Goal: Find specific page/section

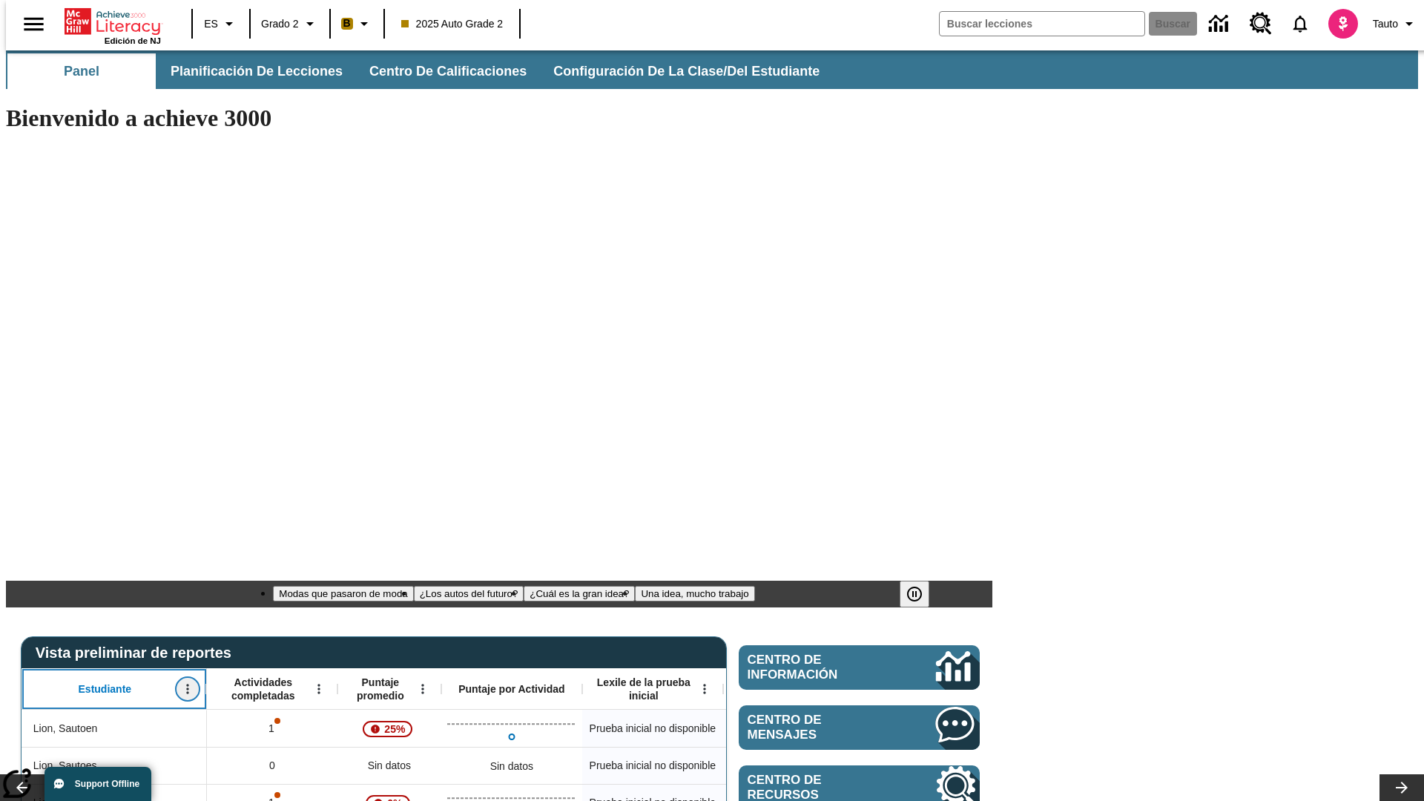
click at [186, 685] on icon "Abrir menú" at bounding box center [187, 690] width 2 height 10
click at [28, 444] on icon at bounding box center [28, 444] width 10 height 10
click at [186, 685] on icon "Estudiante, Abrir menú," at bounding box center [187, 690] width 2 height 10
click at [28, 444] on icon at bounding box center [28, 444] width 10 height 10
click at [317, 685] on icon "Abrir menú" at bounding box center [318, 690] width 2 height 10
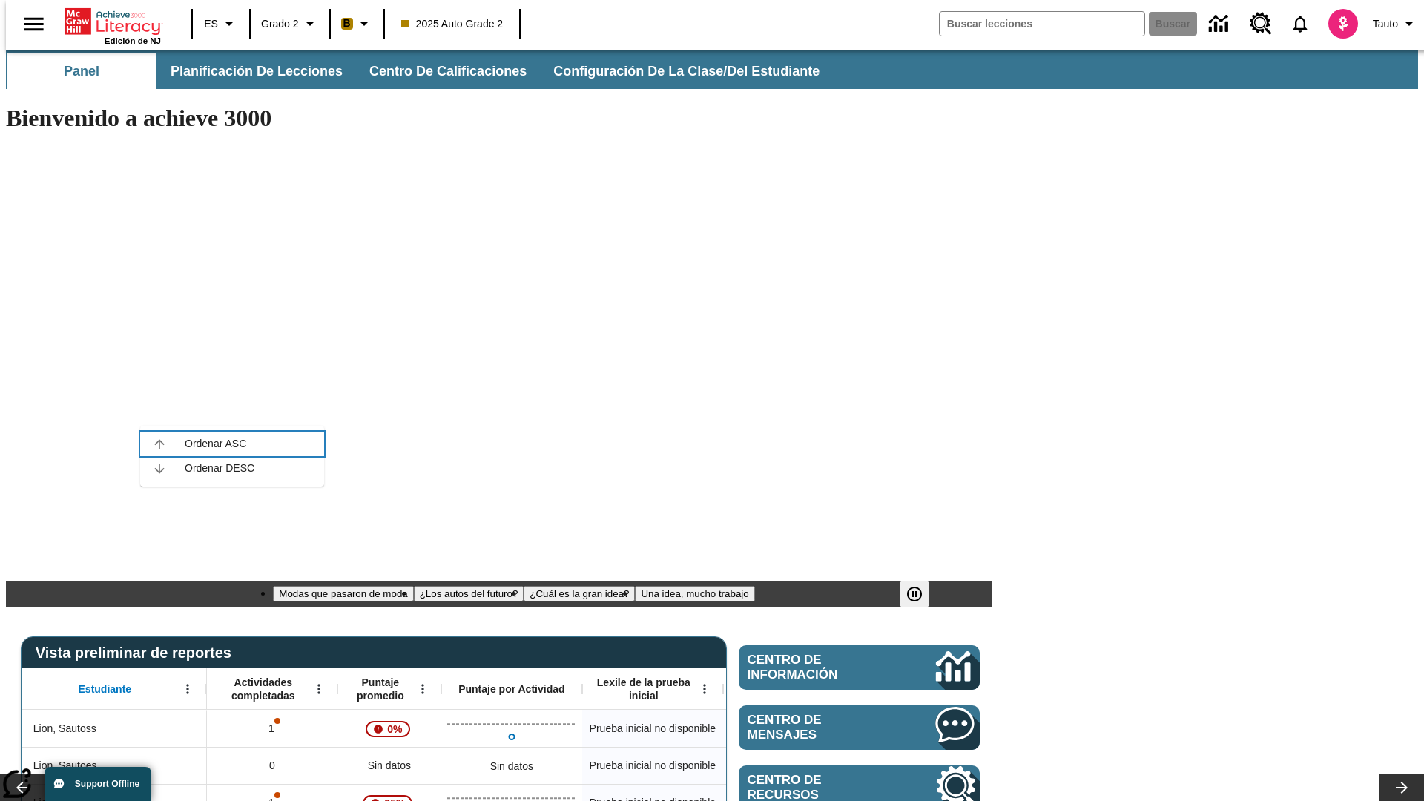
click at [159, 444] on icon at bounding box center [159, 444] width 10 height 10
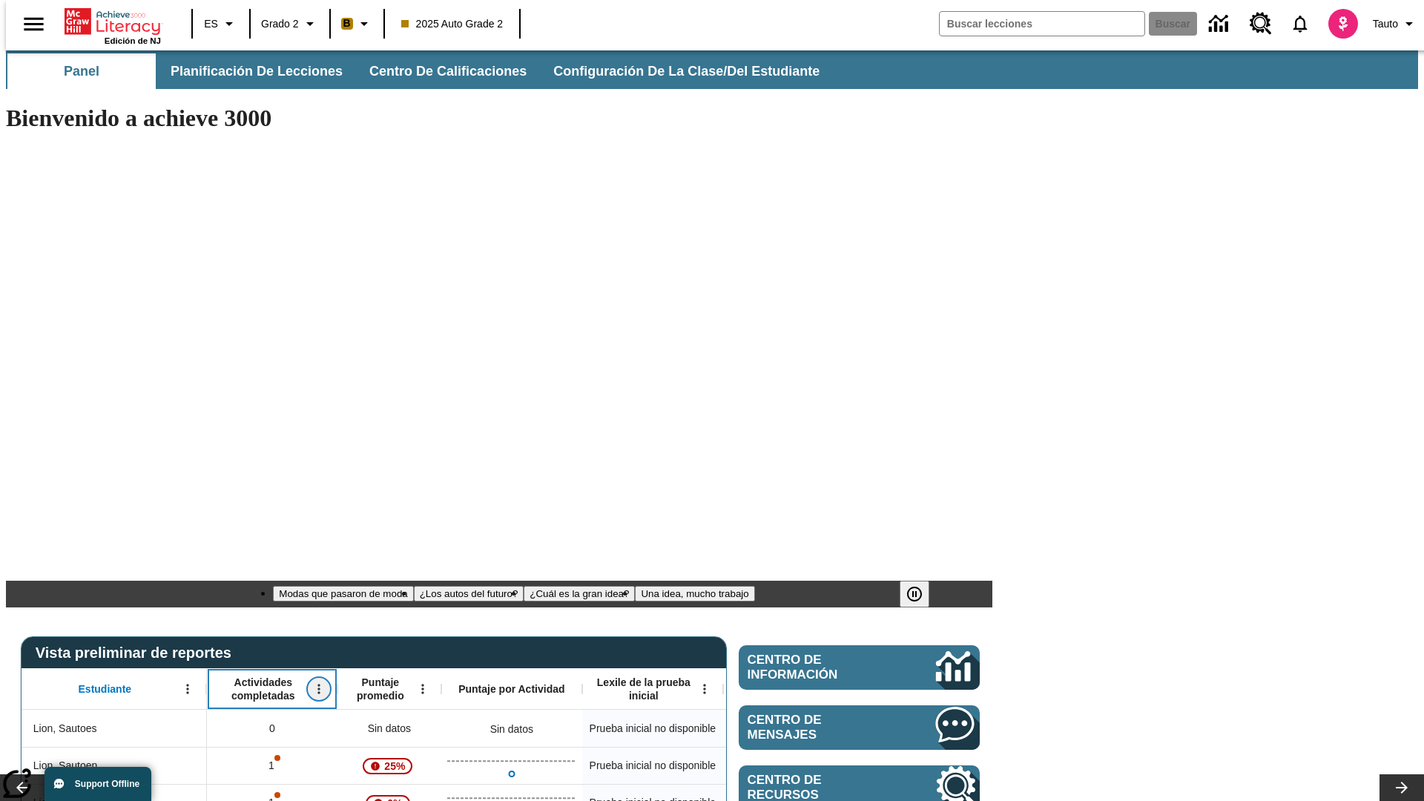
click at [317, 685] on icon "Actividades completadas, Abrir menú," at bounding box center [318, 690] width 2 height 10
click at [159, 444] on icon at bounding box center [159, 444] width 10 height 10
click at [421, 685] on icon "Abrir menú" at bounding box center [422, 690] width 2 height 10
